Goal: Information Seeking & Learning: Learn about a topic

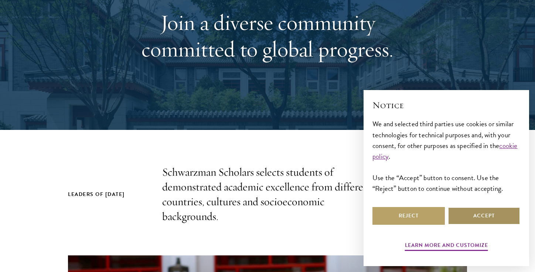
click at [494, 217] on button "Accept" at bounding box center [483, 216] width 72 height 18
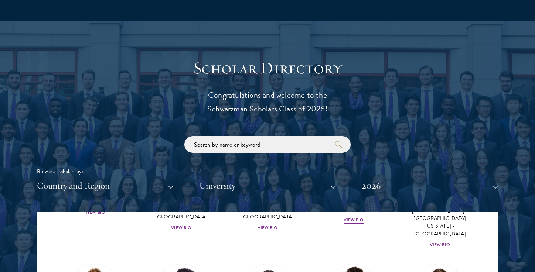
scroll to position [797, 0]
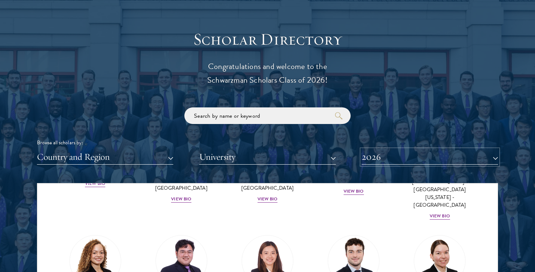
click at [377, 163] on button "2026" at bounding box center [429, 157] width 136 height 15
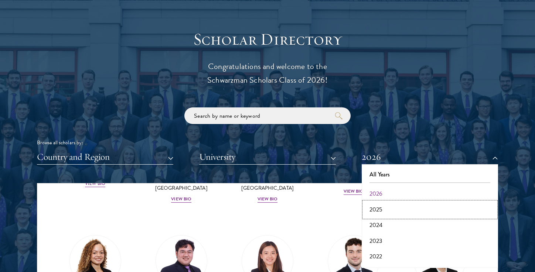
click at [373, 209] on button "2025" at bounding box center [430, 210] width 132 height 16
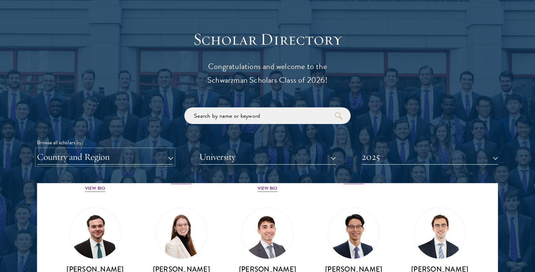
click at [133, 157] on button "Country and Region" at bounding box center [105, 157] width 136 height 15
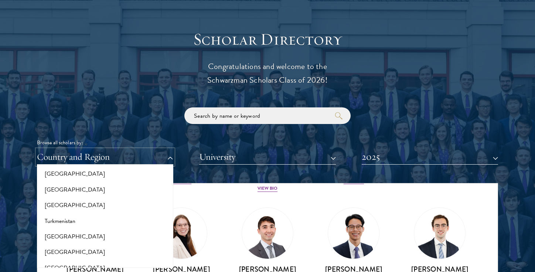
scroll to position [1548, 0]
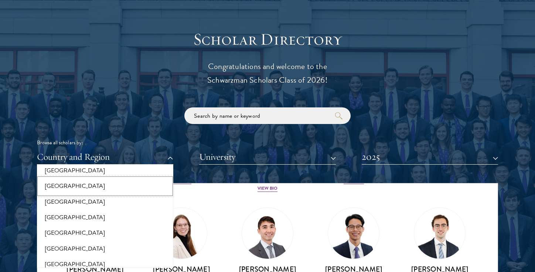
click at [91, 178] on button "[GEOGRAPHIC_DATA]" at bounding box center [105, 186] width 132 height 16
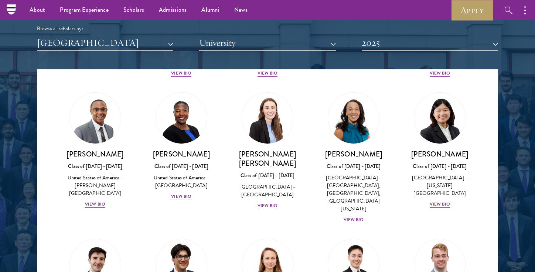
scroll to position [956, 0]
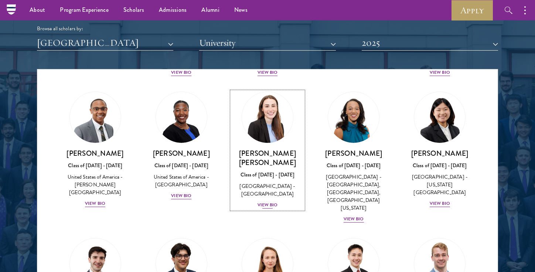
click at [267, 202] on div "View Bio" at bounding box center [267, 205] width 20 height 7
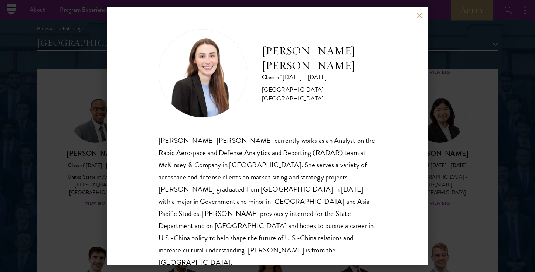
click at [224, 210] on div "[PERSON_NAME] [PERSON_NAME] currently works as an Analyst on the Rapid Aerospac…" at bounding box center [267, 201] width 218 height 134
drag, startPoint x: 219, startPoint y: 211, endPoint x: 261, endPoint y: 210, distance: 42.5
click at [261, 210] on div "[PERSON_NAME] [PERSON_NAME] currently works as an Analyst on the Rapid Aerospac…" at bounding box center [267, 201] width 218 height 134
click at [75, 192] on div "[PERSON_NAME] [PERSON_NAME] Class of [DATE] - [DATE] [GEOGRAPHIC_DATA] - [GEOGR…" at bounding box center [267, 136] width 535 height 272
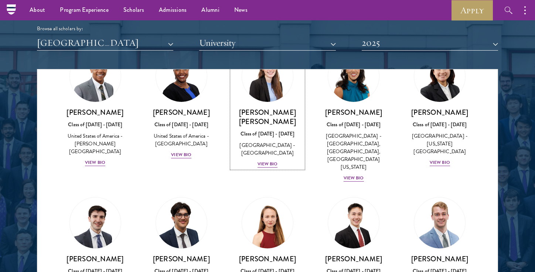
scroll to position [1021, 0]
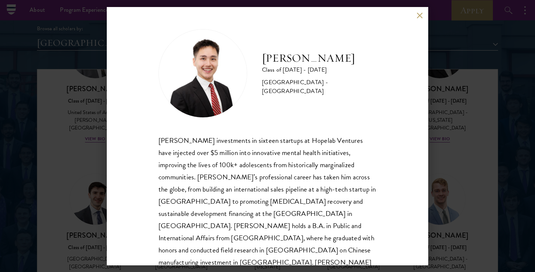
click at [443, 212] on div "[PERSON_NAME] Class of [DATE] - [DATE] [GEOGRAPHIC_DATA] - [GEOGRAPHIC_DATA] [P…" at bounding box center [267, 136] width 535 height 272
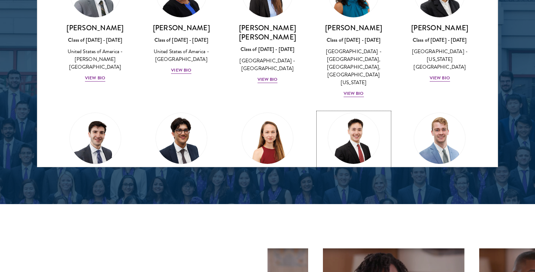
scroll to position [1075, 0]
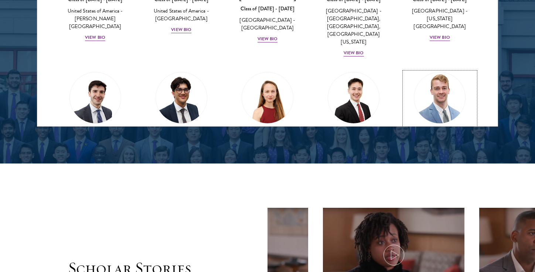
click at [436, 129] on div "[PERSON_NAME] Class of [DATE] - [DATE] [GEOGRAPHIC_DATA] - [GEOGRAPHIC_DATA] Vi…" at bounding box center [439, 154] width 71 height 51
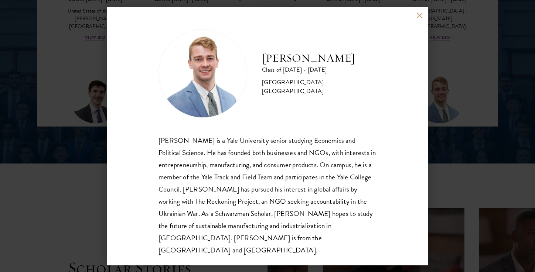
click at [467, 76] on div "[PERSON_NAME] Class of [DATE] - [DATE] [GEOGRAPHIC_DATA] - [GEOGRAPHIC_DATA] [P…" at bounding box center [267, 136] width 535 height 272
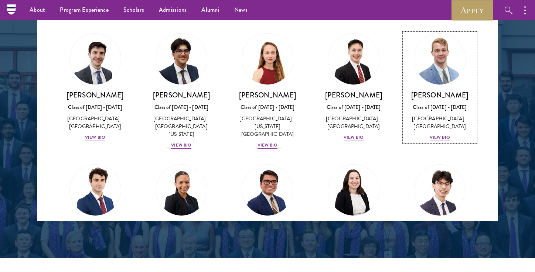
scroll to position [1152, 0]
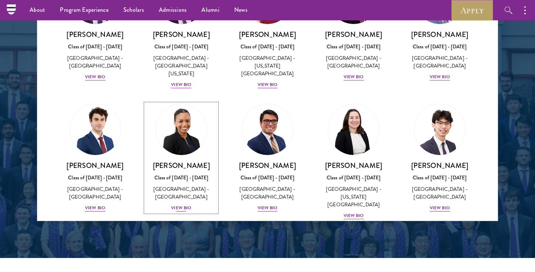
click at [182, 205] on div "View Bio" at bounding box center [181, 208] width 20 height 7
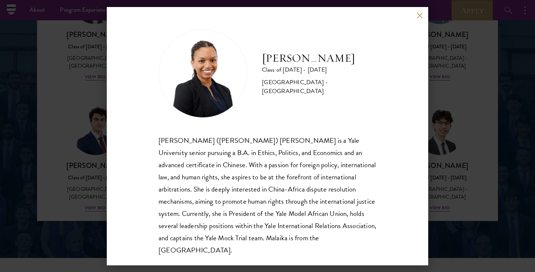
click at [81, 162] on div "[PERSON_NAME] Class of [DATE] - [DATE] [GEOGRAPHIC_DATA] - [GEOGRAPHIC_DATA] [P…" at bounding box center [267, 136] width 535 height 272
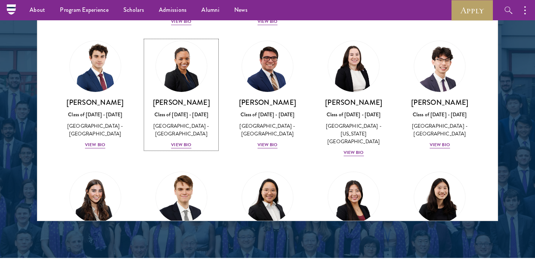
scroll to position [1276, 0]
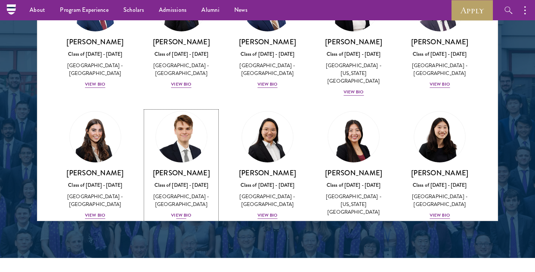
click at [190, 212] on div "View Bio" at bounding box center [181, 215] width 20 height 7
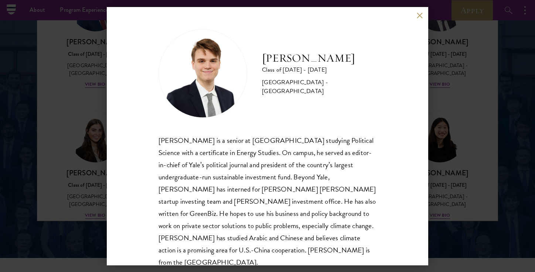
click at [98, 165] on div "[PERSON_NAME] Class of [DATE] - [DATE] [GEOGRAPHIC_DATA] - [GEOGRAPHIC_DATA] [P…" at bounding box center [267, 136] width 535 height 272
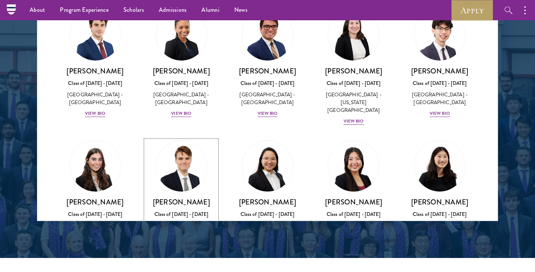
scroll to position [1267, 0]
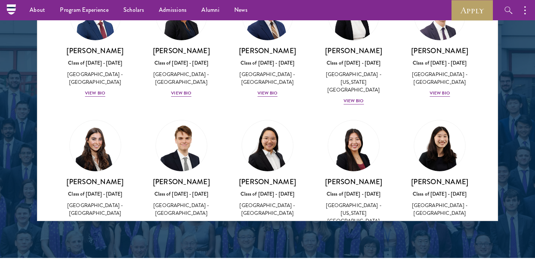
click at [282, 169] on div "Minjue Wu Class of [DATE] - [DATE] [GEOGRAPHIC_DATA] - [GEOGRAPHIC_DATA] View B…" at bounding box center [267, 174] width 86 height 123
click at [275, 221] on div "View Bio" at bounding box center [267, 224] width 20 height 7
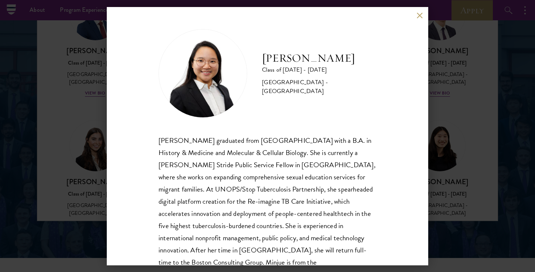
click at [439, 171] on div "Minjue Wu Class of [DATE] - [DATE] [GEOGRAPHIC_DATA] - [GEOGRAPHIC_DATA] [PERSO…" at bounding box center [267, 136] width 535 height 272
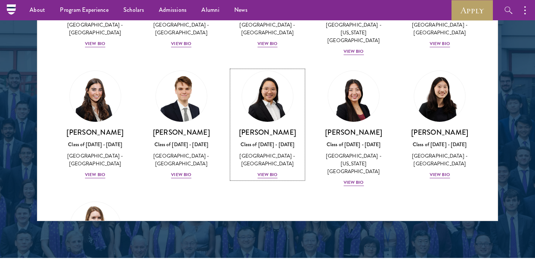
scroll to position [1358, 0]
